Goal: Information Seeking & Learning: Learn about a topic

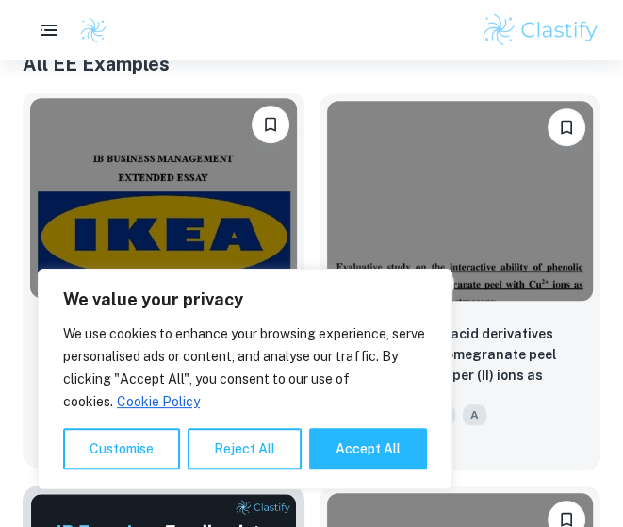
scroll to position [565, 0]
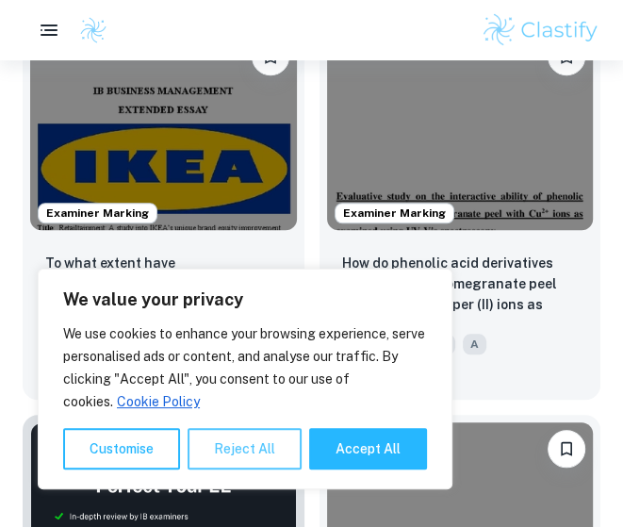
click at [268, 446] on button "Reject All" at bounding box center [245, 448] width 114 height 41
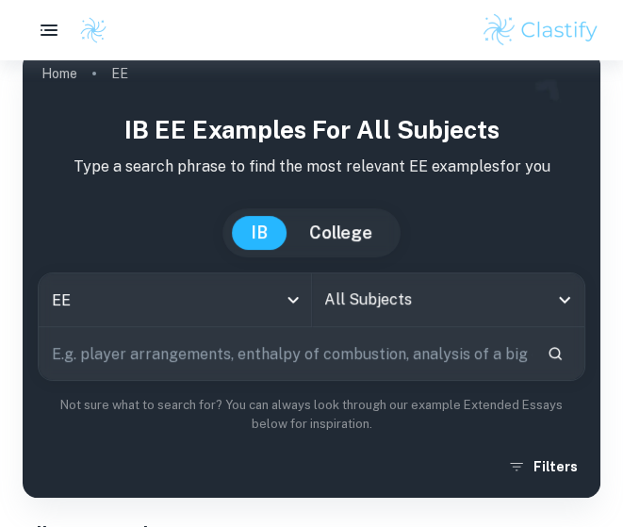
scroll to position [0, 0]
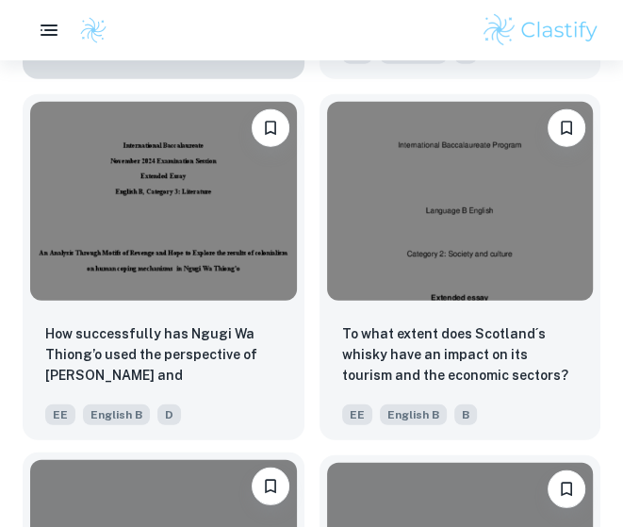
scroll to position [2262, 0]
